Goal: Transaction & Acquisition: Obtain resource

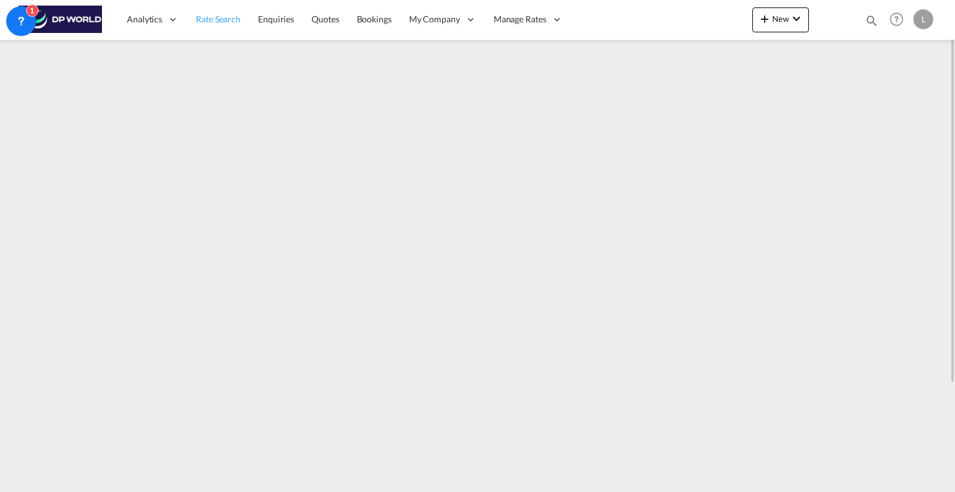
click at [219, 14] on span "Rate Search" at bounding box center [218, 19] width 45 height 11
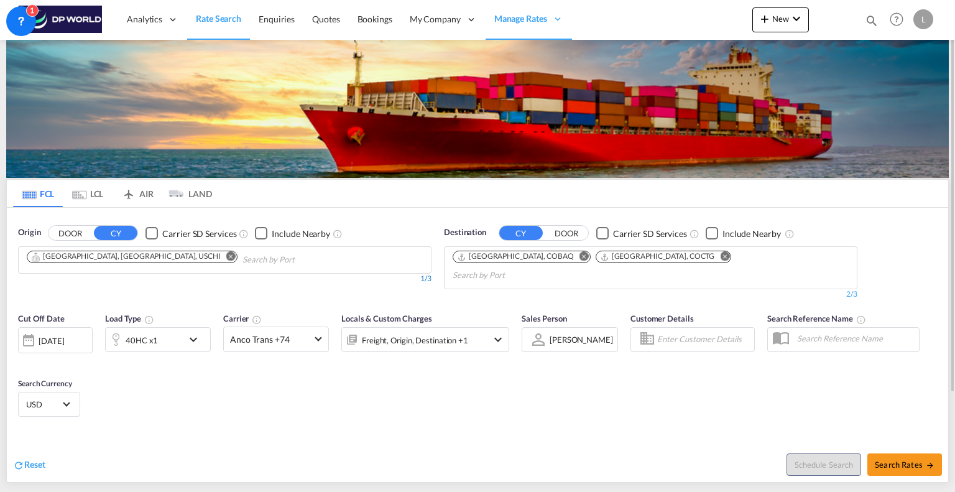
click at [218, 263] on div "Chips container. Use arrow keys to select chips." at bounding box center [227, 257] width 19 height 13
click at [720, 254] on md-icon "Remove" at bounding box center [724, 256] width 9 height 9
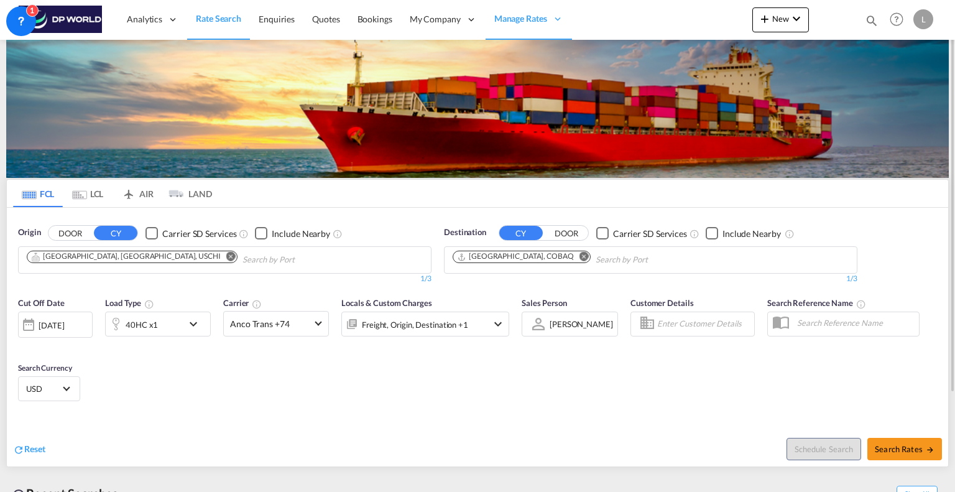
click at [207, 258] on body "Analytics Reports Dashboard Rate Search Enquiries Quotes Bookings" at bounding box center [477, 246] width 955 height 492
click at [226, 253] on md-icon "Remove" at bounding box center [230, 256] width 9 height 9
click at [579, 255] on md-icon "Remove" at bounding box center [583, 256] width 9 height 9
click at [121, 263] on body "Analytics Reports Dashboard Rate Search Enquiries Quotes Bookings" at bounding box center [477, 246] width 955 height 492
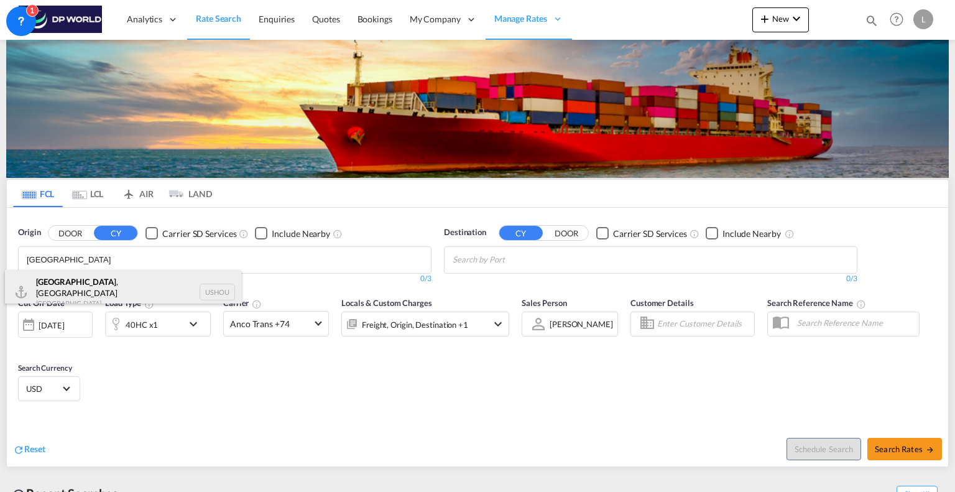
type input "[GEOGRAPHIC_DATA]"
click at [96, 278] on div "[GEOGRAPHIC_DATA] , [GEOGRAPHIC_DATA] [GEOGRAPHIC_DATA] USHOU" at bounding box center [123, 292] width 236 height 45
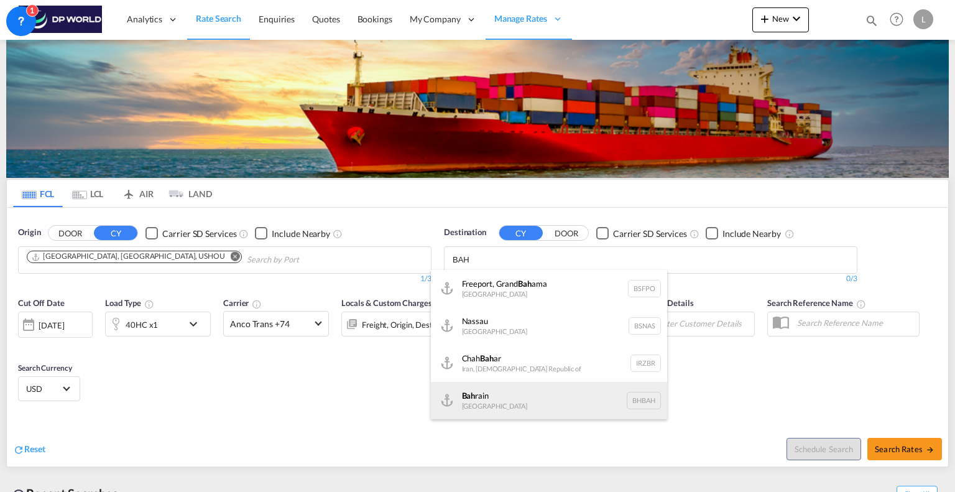
type input "BAH"
click at [482, 396] on div "Bah rain [GEOGRAPHIC_DATA] [GEOGRAPHIC_DATA]" at bounding box center [549, 400] width 236 height 37
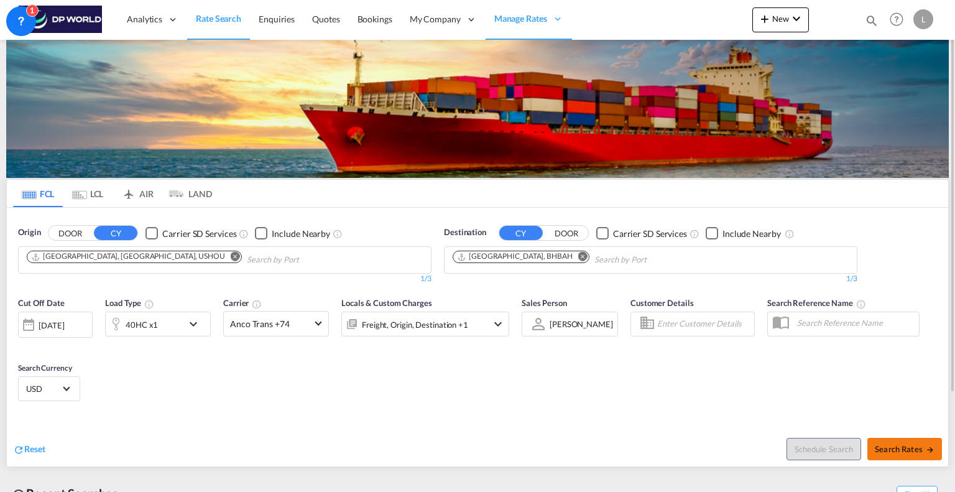
click at [896, 442] on button "Search Rates" at bounding box center [904, 449] width 75 height 22
type input "USHOU to BHBAH / [DATE]"
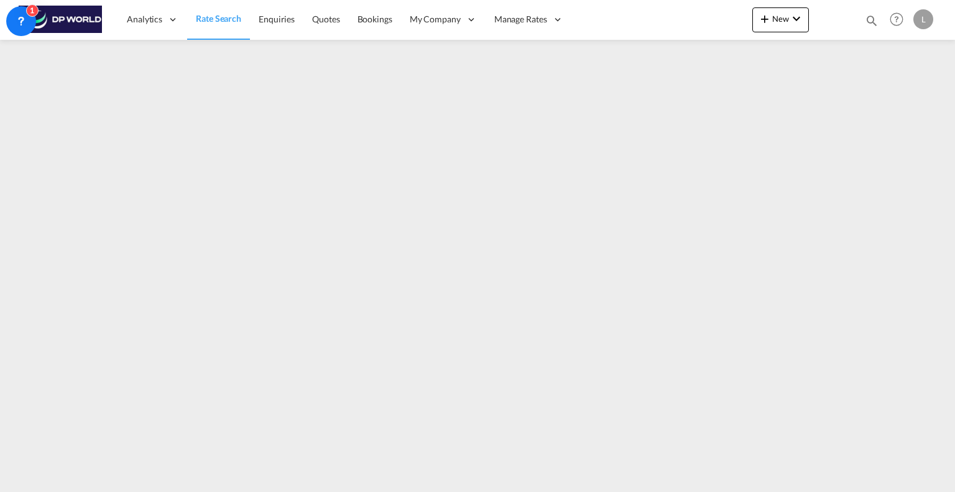
click at [212, 24] on span "Rate Search" at bounding box center [218, 18] width 45 height 12
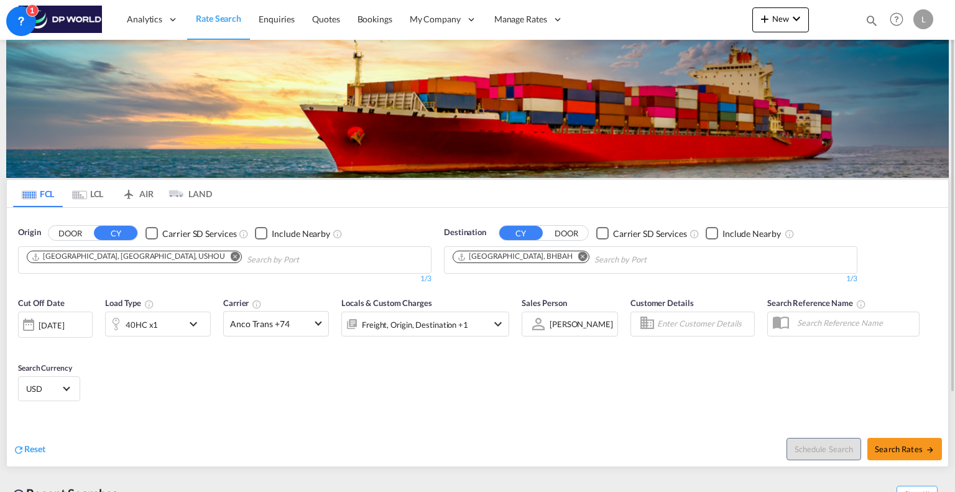
click at [84, 321] on div "[DATE]" at bounding box center [55, 324] width 75 height 26
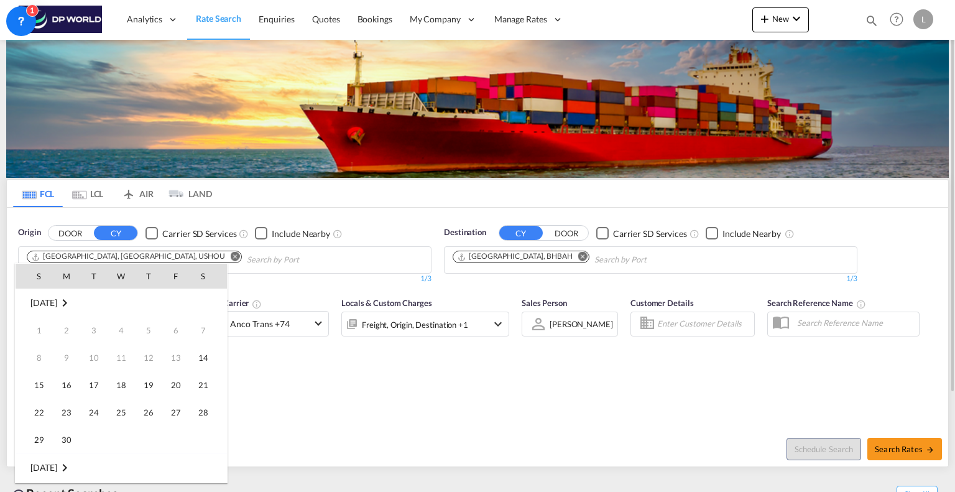
scroll to position [494, 0]
click at [72, 303] on md-icon "September 2025" at bounding box center [64, 302] width 15 height 15
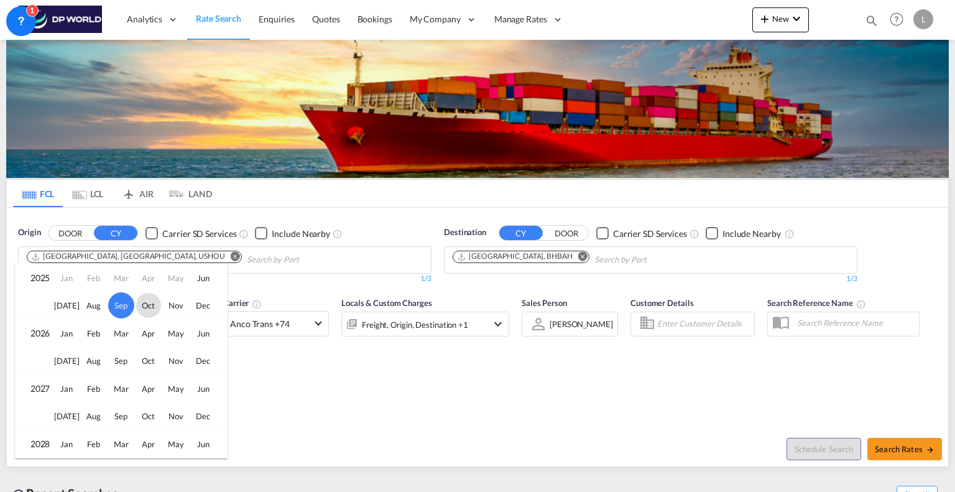
click at [145, 306] on span "Oct" at bounding box center [148, 305] width 25 height 25
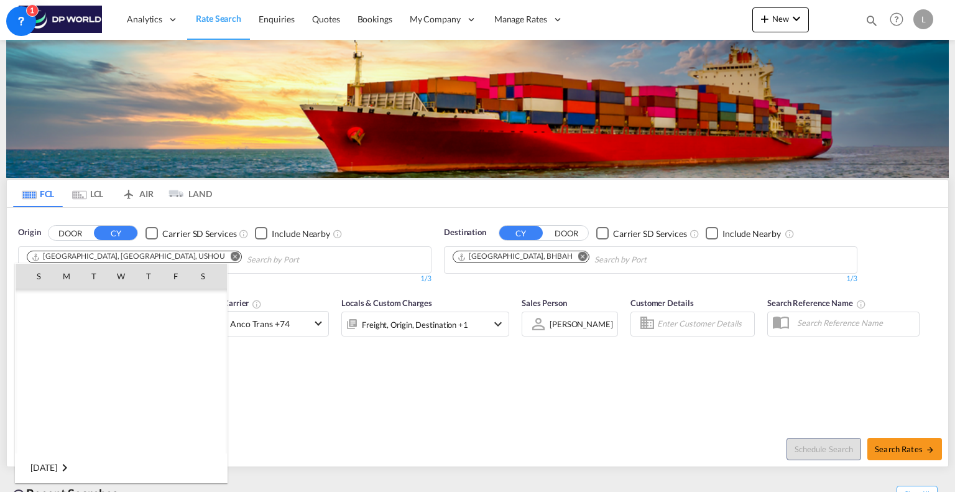
scroll to position [659, 0]
click at [123, 303] on span "1" at bounding box center [121, 302] width 25 height 25
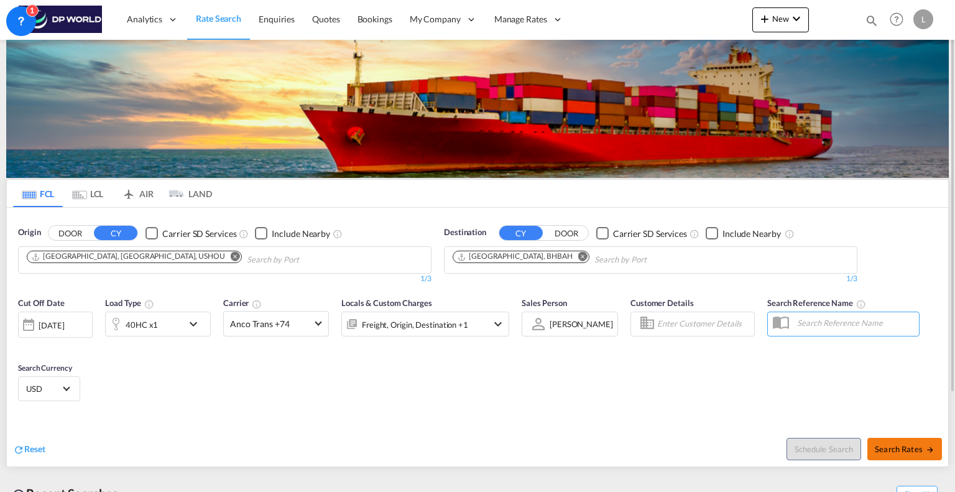
click at [898, 444] on span "Search Rates" at bounding box center [905, 449] width 60 height 10
type input "USHOU to BHBAH / [DATE]"
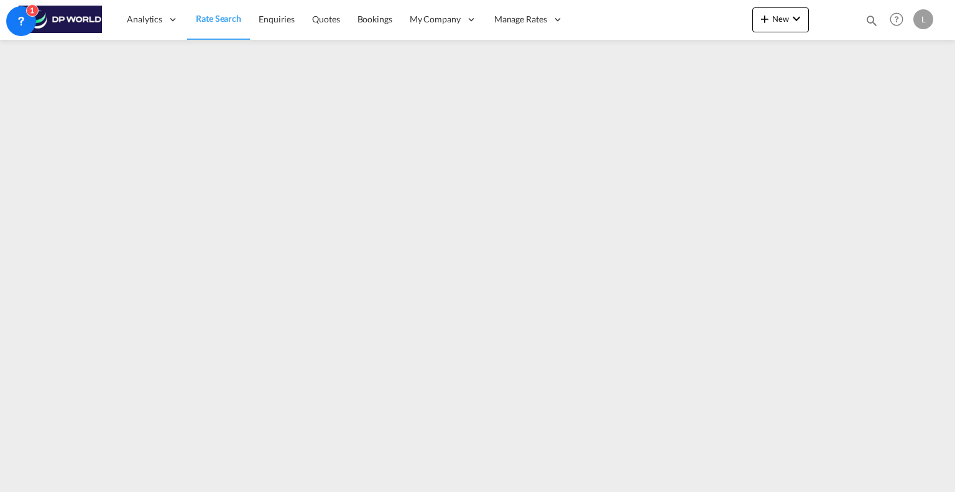
drag, startPoint x: 239, startPoint y: 14, endPoint x: 224, endPoint y: 39, distance: 29.0
click at [239, 14] on span "Rate Search" at bounding box center [218, 18] width 45 height 11
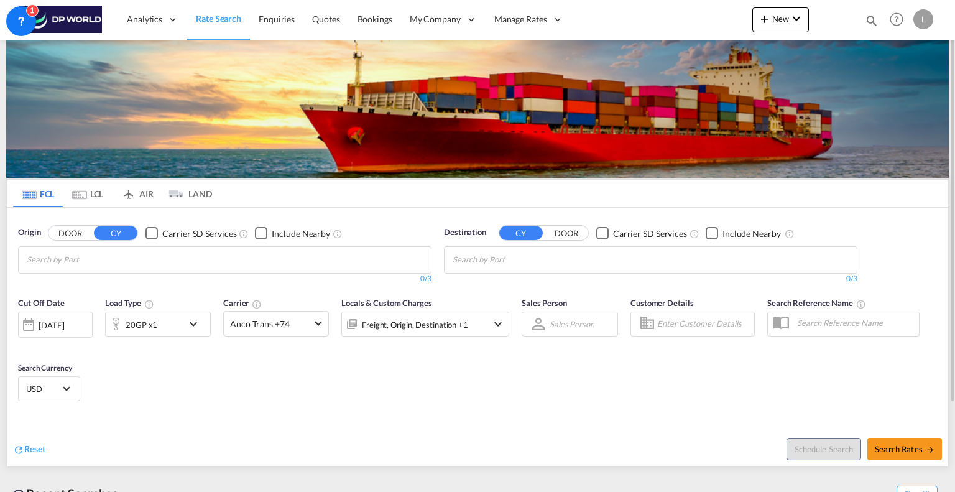
click at [64, 326] on div "[DATE]" at bounding box center [51, 324] width 25 height 11
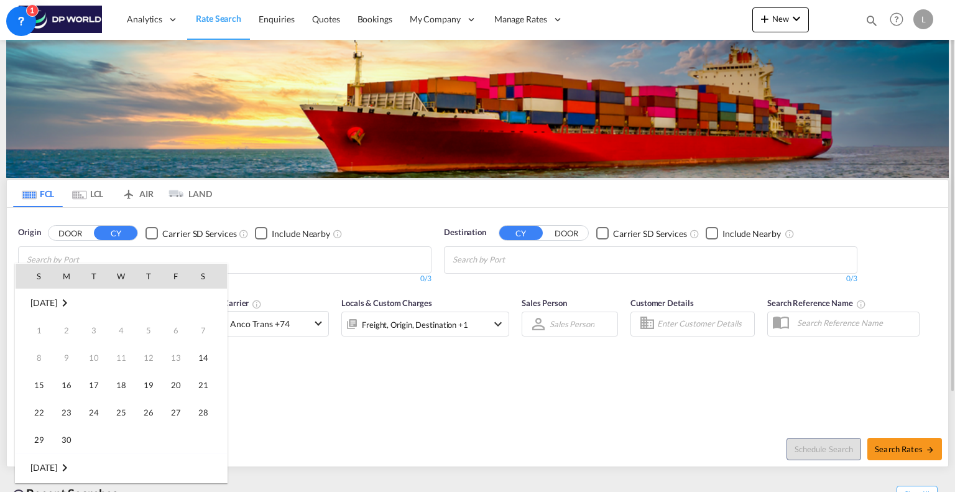
scroll to position [494, 0]
click at [334, 376] on div at bounding box center [477, 246] width 955 height 492
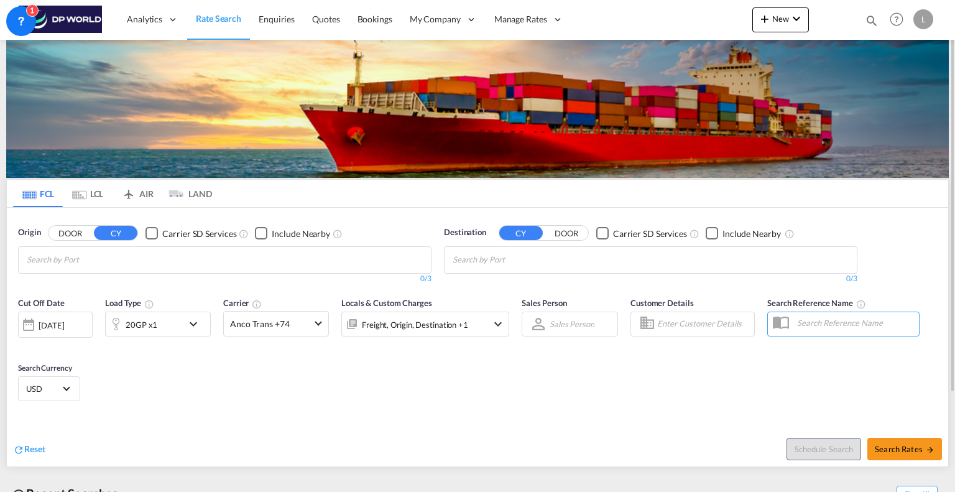
click at [213, 259] on md-chips at bounding box center [225, 260] width 412 height 26
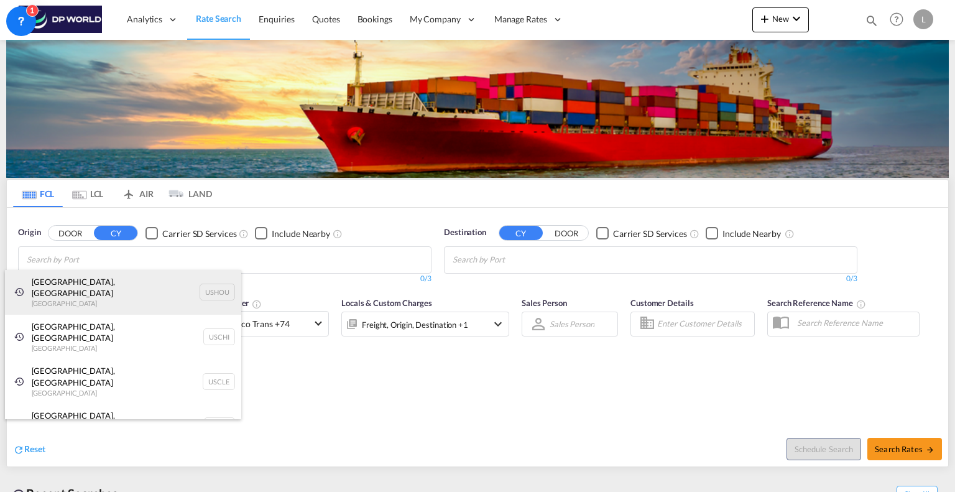
click at [78, 284] on div "[GEOGRAPHIC_DATA], [GEOGRAPHIC_DATA] [GEOGRAPHIC_DATA] USHOU" at bounding box center [123, 292] width 236 height 45
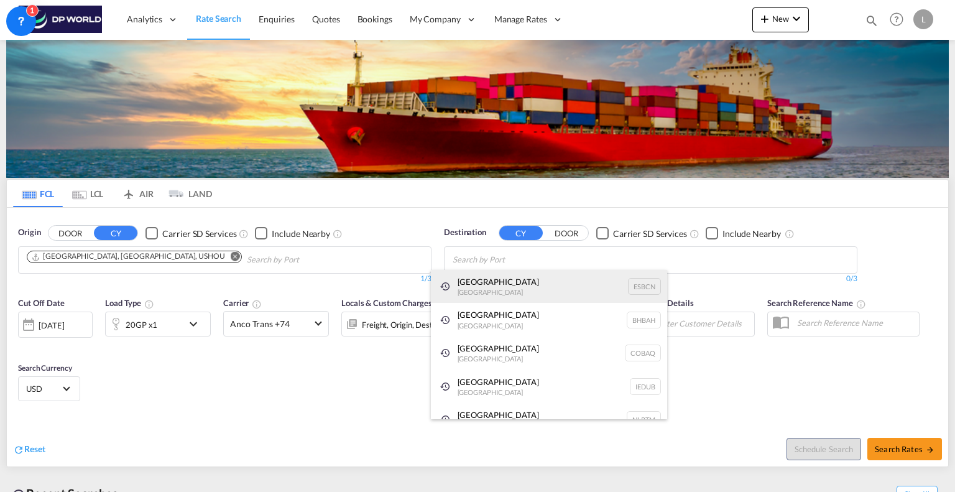
click at [478, 280] on div "[GEOGRAPHIC_DATA] [GEOGRAPHIC_DATA] ESBCN" at bounding box center [549, 287] width 236 height 34
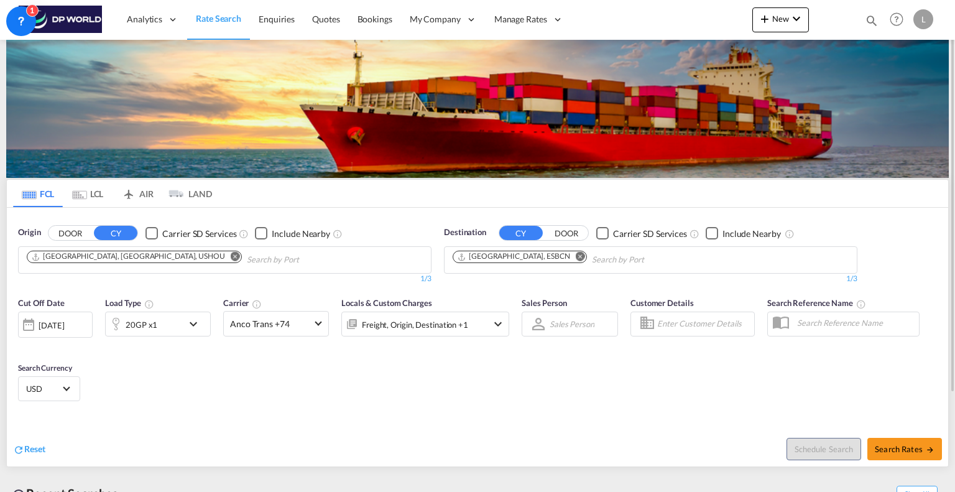
click at [196, 317] on md-icon "icon-chevron-down" at bounding box center [196, 323] width 21 height 15
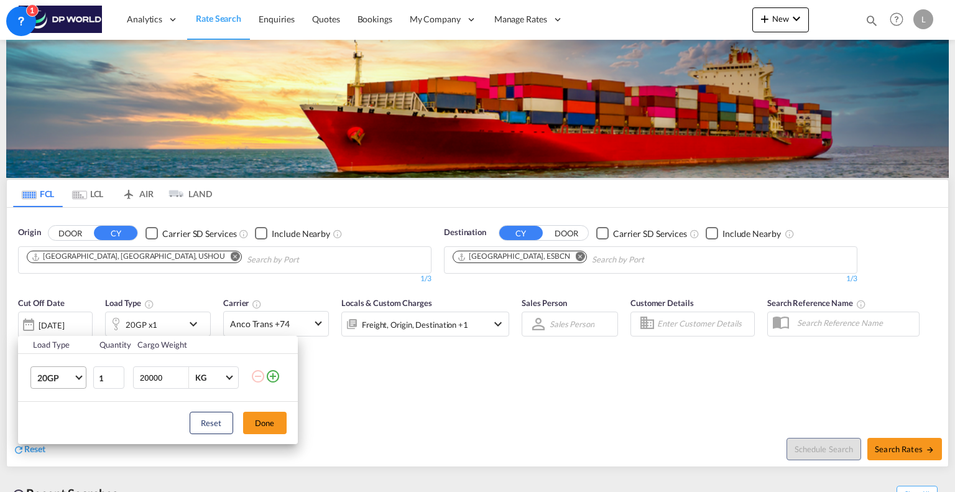
click at [78, 373] on span "Choose: \a20GP" at bounding box center [78, 376] width 7 height 7
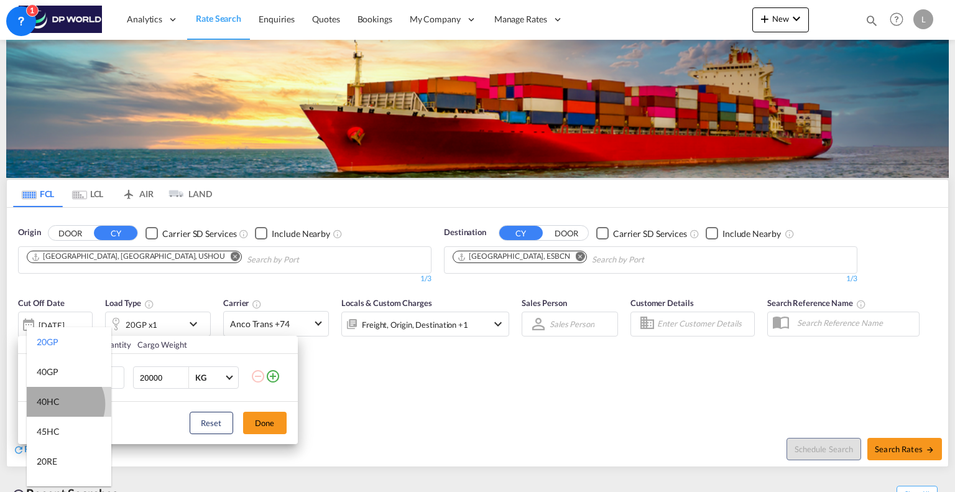
click at [60, 404] on md-option "40HC" at bounding box center [69, 402] width 85 height 30
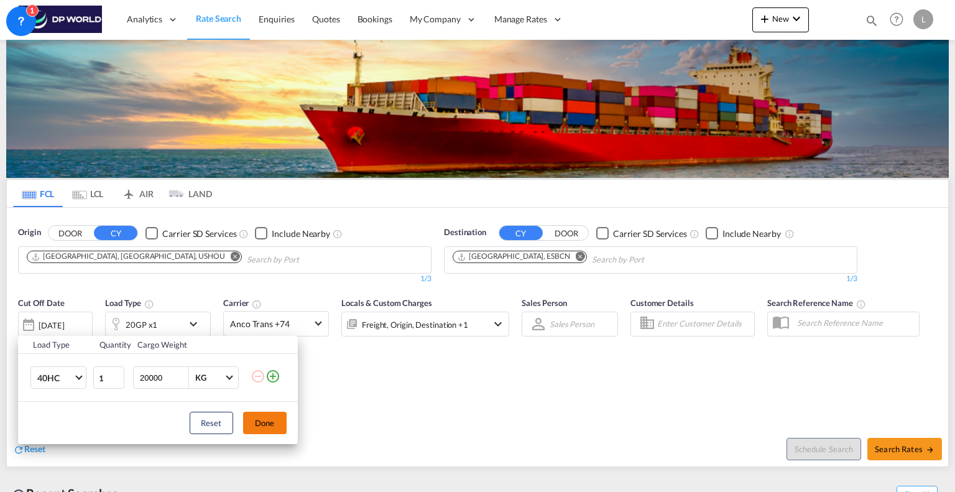
click at [261, 415] on button "Done" at bounding box center [265, 422] width 44 height 22
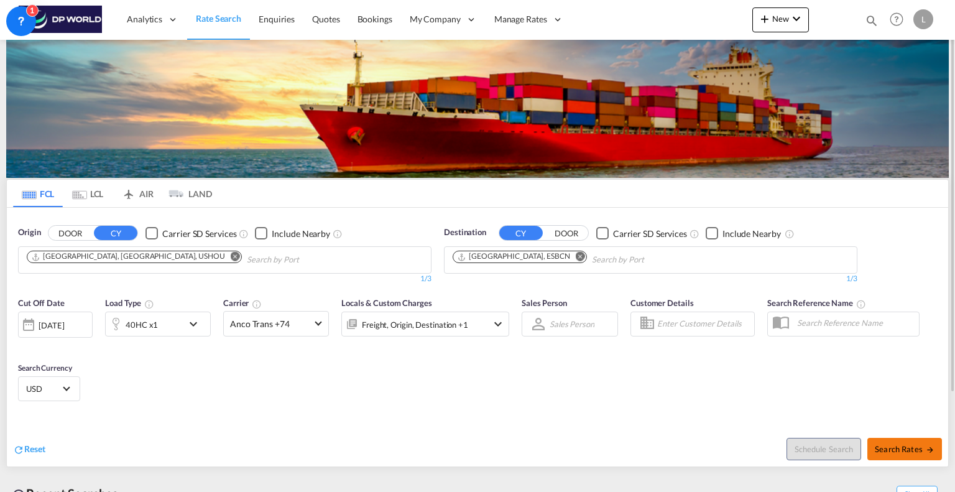
click at [900, 449] on span "Search Rates" at bounding box center [905, 449] width 60 height 10
type input "USHOU to ESBCN / [DATE]"
